Goal: Task Accomplishment & Management: Use online tool/utility

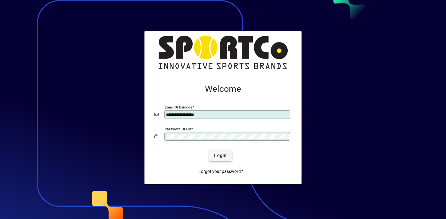
click at [226, 152] on span "submit" at bounding box center [220, 155] width 22 height 15
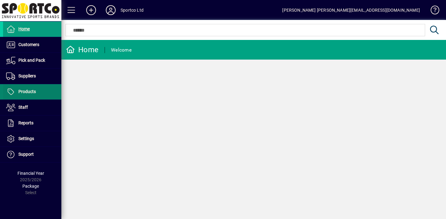
click at [57, 97] on span at bounding box center [32, 91] width 58 height 15
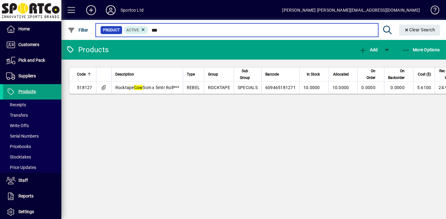
type input "***"
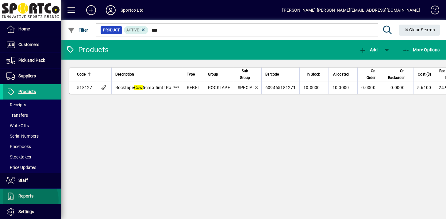
click at [22, 200] on span at bounding box center [32, 196] width 58 height 15
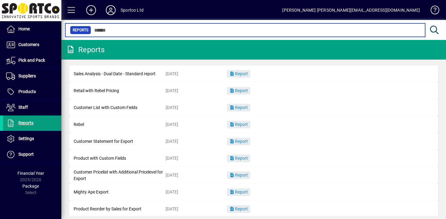
scroll to position [74, 0]
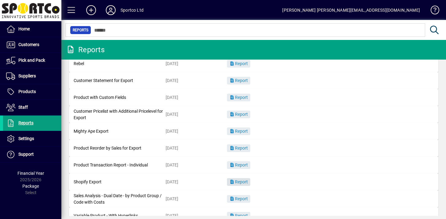
click at [240, 183] on span "Report" at bounding box center [239, 181] width 18 height 5
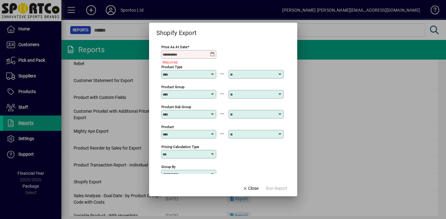
click at [211, 57] on mat-form-field "Price as at Date Required" at bounding box center [188, 54] width 55 height 21
click at [211, 56] on icon at bounding box center [212, 54] width 5 height 5
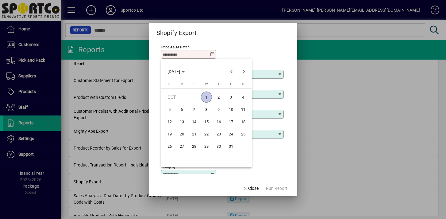
click at [212, 54] on div at bounding box center [223, 109] width 446 height 219
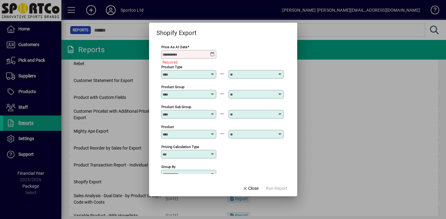
click at [212, 55] on icon at bounding box center [212, 54] width 5 height 5
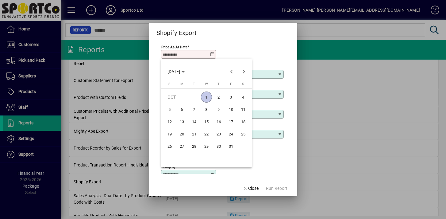
click at [207, 95] on span "1" at bounding box center [206, 96] width 11 height 11
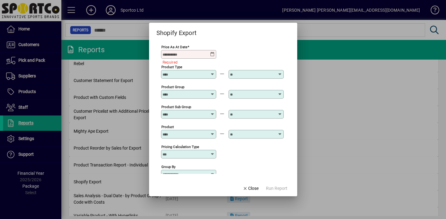
type input "**********"
click at [276, 187] on span "Run Report" at bounding box center [276, 188] width 21 height 6
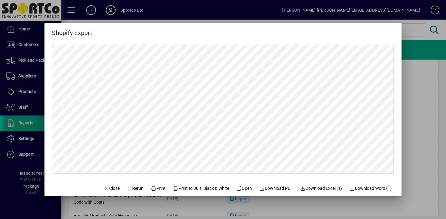
scroll to position [0, 0]
click at [324, 189] on span "Download Excel (1)" at bounding box center [321, 188] width 42 height 6
